Goal: Find contact information: Find contact information

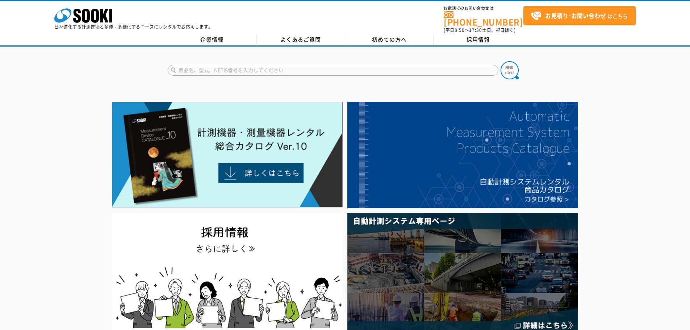
click at [235, 36] on link "企業情報" at bounding box center [212, 39] width 89 height 11
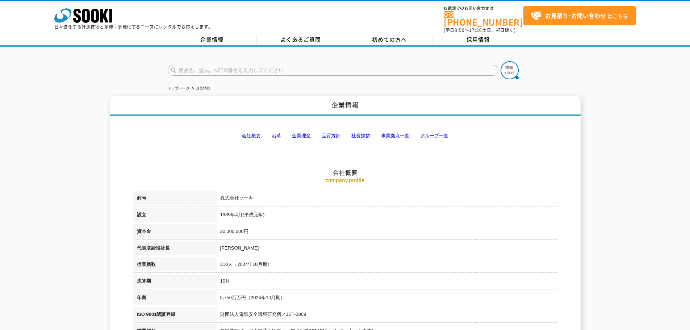
click at [391, 133] on link "事業拠点一覧" at bounding box center [395, 135] width 28 height 5
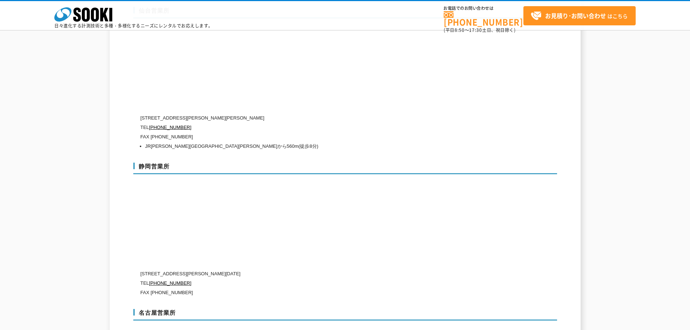
scroll to position [2361, 0]
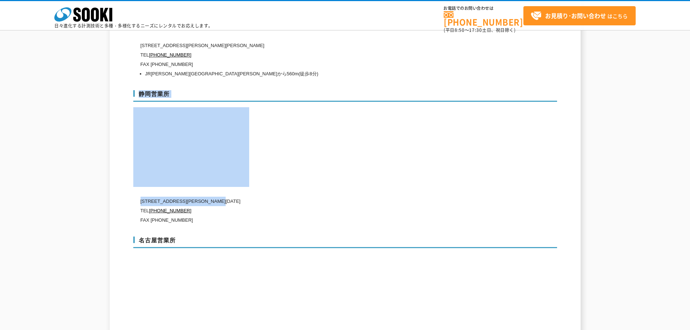
drag, startPoint x: 138, startPoint y: 186, endPoint x: 244, endPoint y: 188, distance: 105.4
click at [244, 188] on div "静岡営業所 [STREET_ADDRESS][PERSON_NAME][DATE] [PHONE_NUMBER] FAX [PHONE_NUMBER]" at bounding box center [345, 156] width 424 height 146
click at [248, 197] on p "[STREET_ADDRESS][PERSON_NAME][DATE]" at bounding box center [315, 201] width 348 height 9
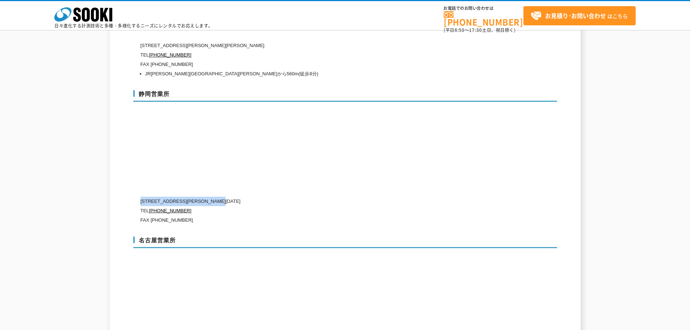
drag, startPoint x: 142, startPoint y: 185, endPoint x: 242, endPoint y: 189, distance: 100.4
click at [242, 197] on p "[STREET_ADDRESS][PERSON_NAME][DATE]" at bounding box center [315, 201] width 348 height 9
copy p "[STREET_ADDRESS][PERSON_NAME][DATE]"
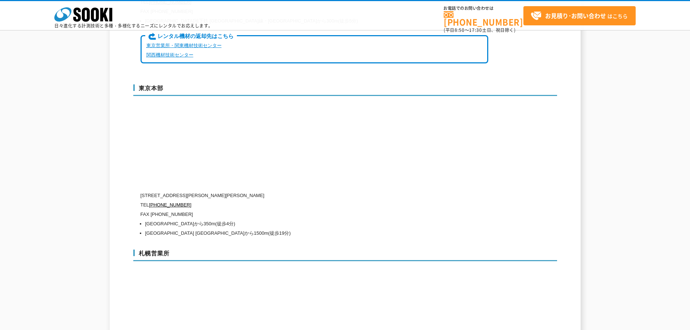
scroll to position [1745, 0]
